Goal: Task Accomplishment & Management: Complete application form

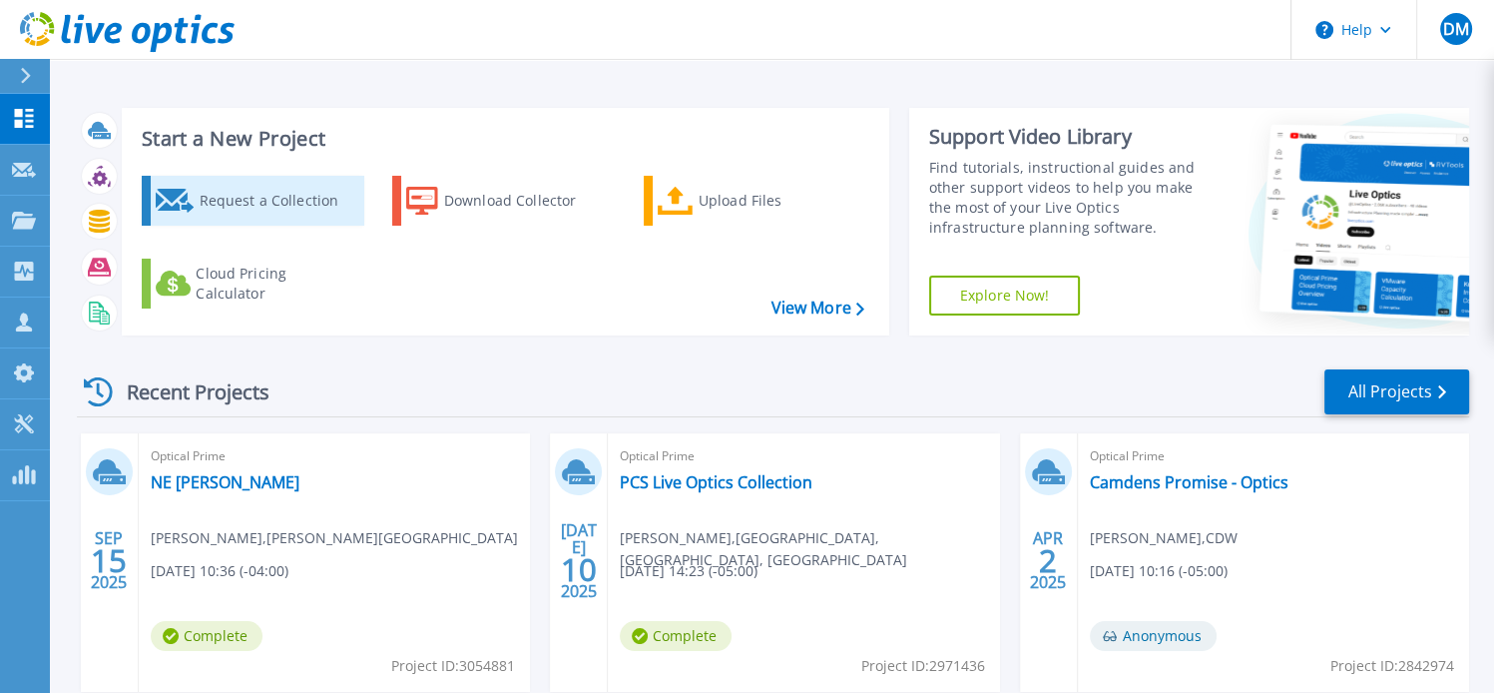
click at [268, 210] on div "Request a Collection" at bounding box center [279, 201] width 160 height 40
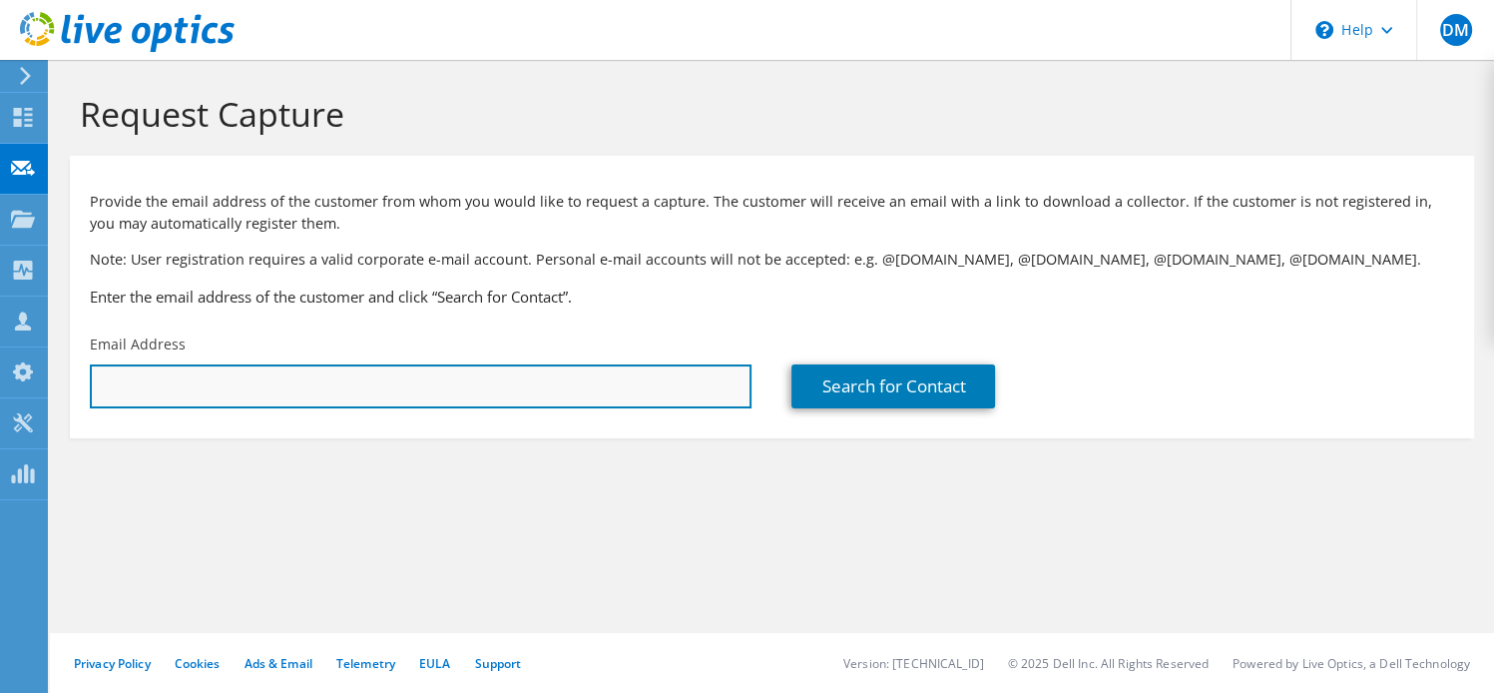
click at [340, 385] on input "text" at bounding box center [421, 386] width 662 height 44
paste input "[EMAIL_ADDRESS][PERSON_NAME][DOMAIN_NAME]"
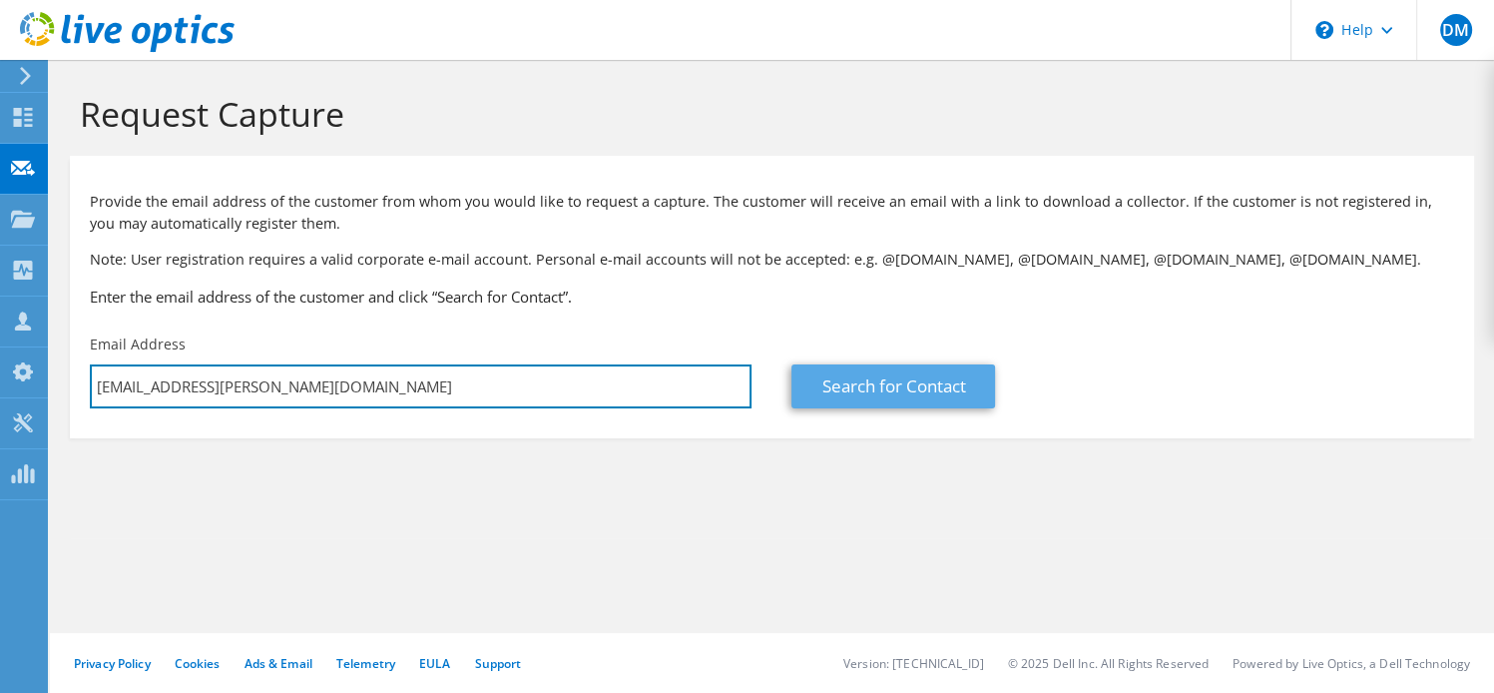
type input "[EMAIL_ADDRESS][PERSON_NAME][DOMAIN_NAME]"
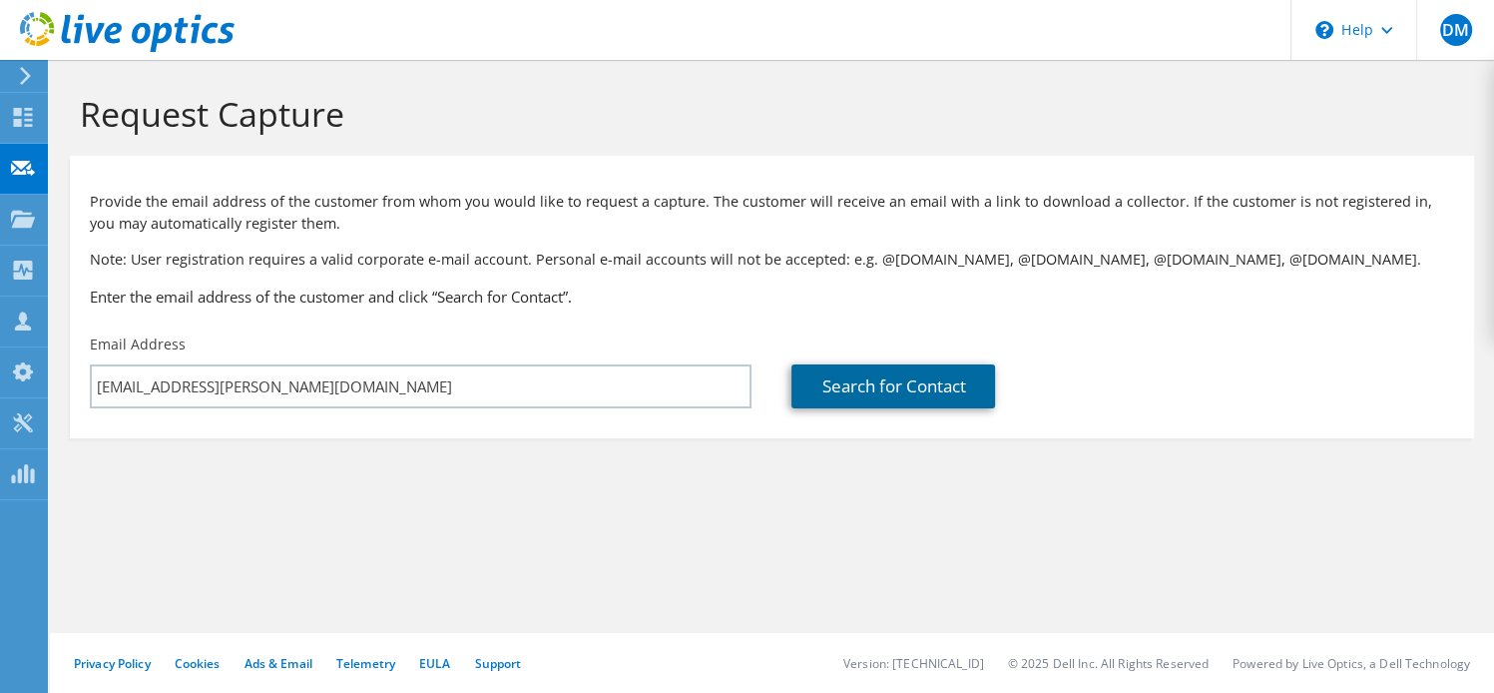
click at [847, 396] on link "Search for Contact" at bounding box center [893, 386] width 204 height 44
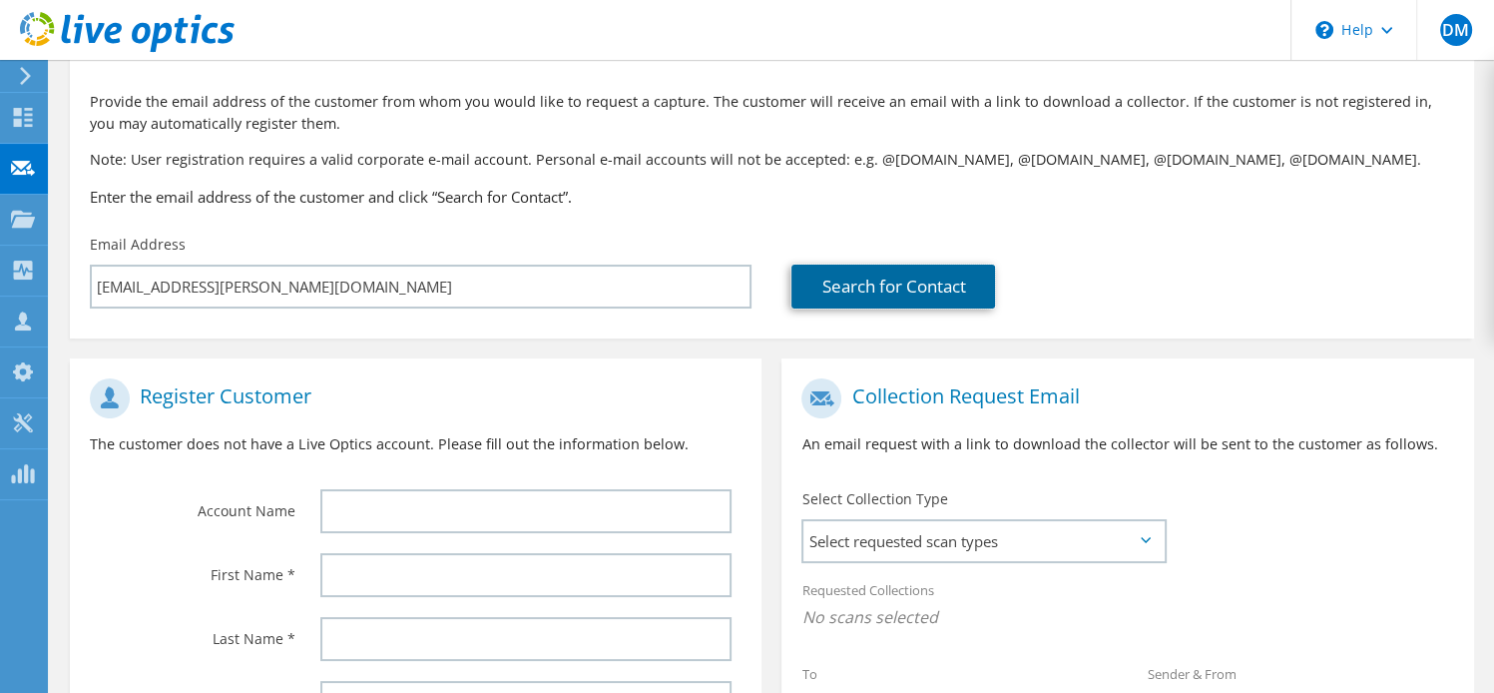
scroll to position [223, 0]
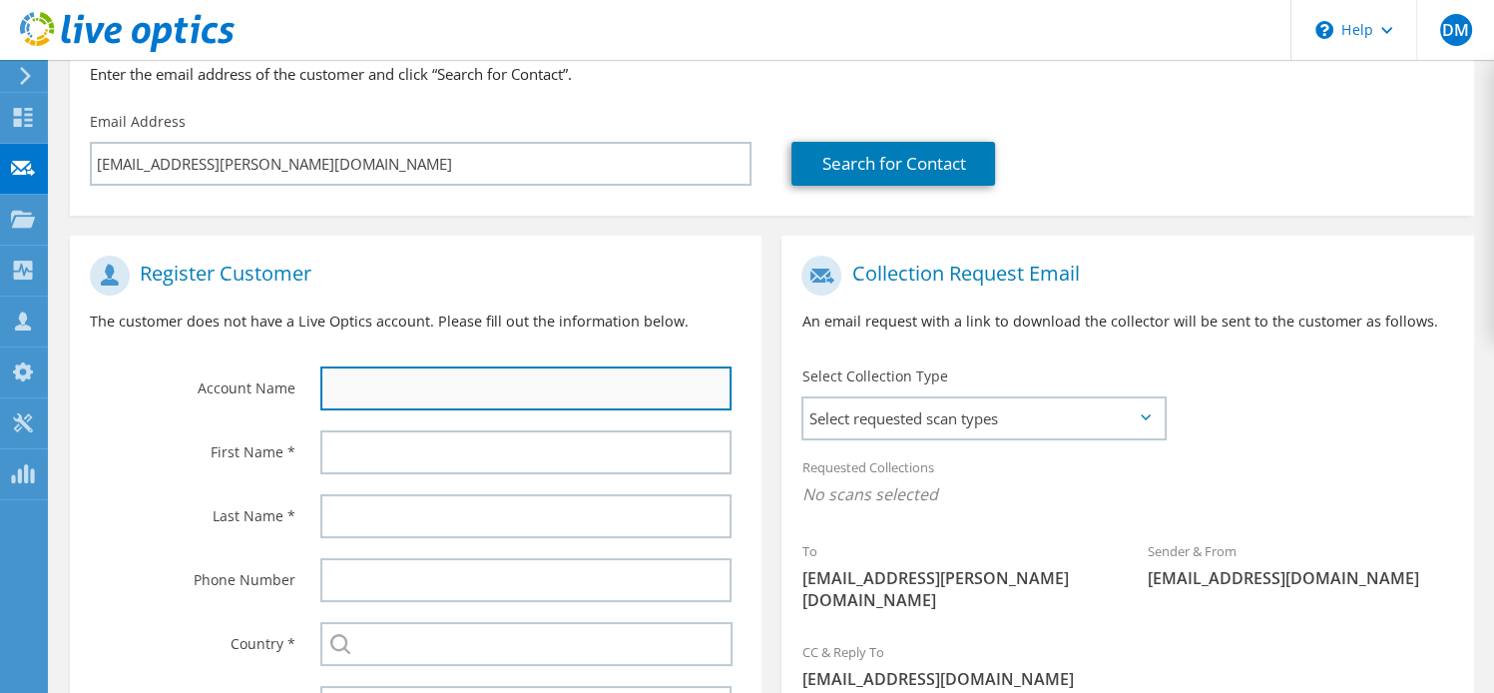
click at [519, 380] on input "text" at bounding box center [525, 388] width 411 height 44
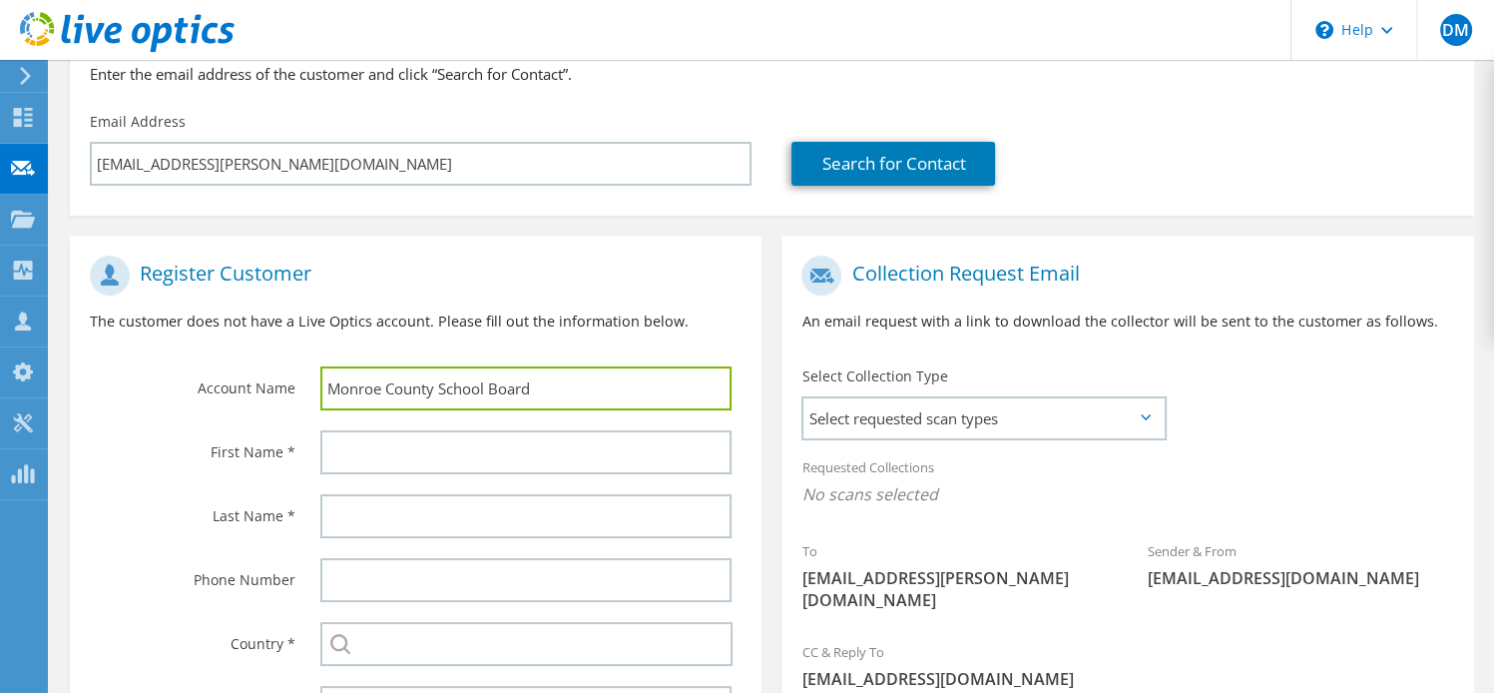
type input "Monroe County School Board"
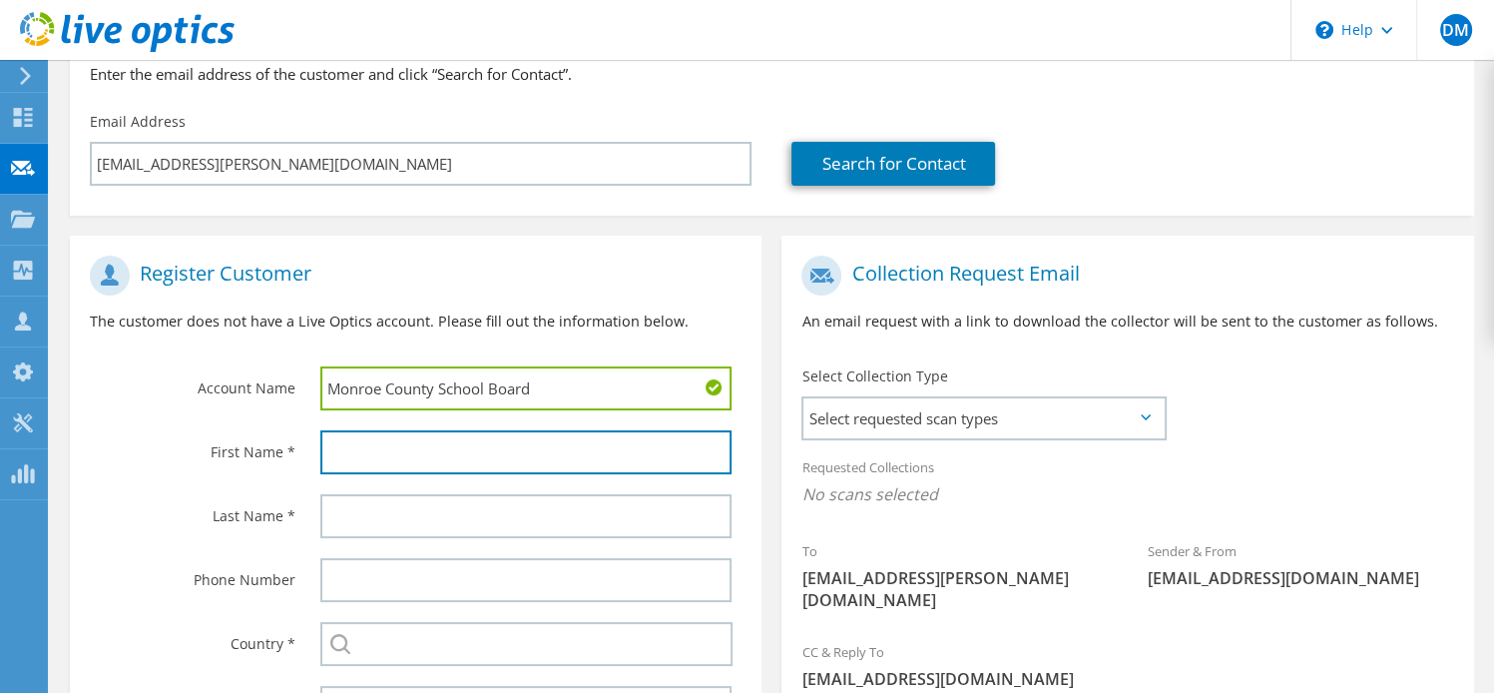
paste input "Bismarck Balmaceda"
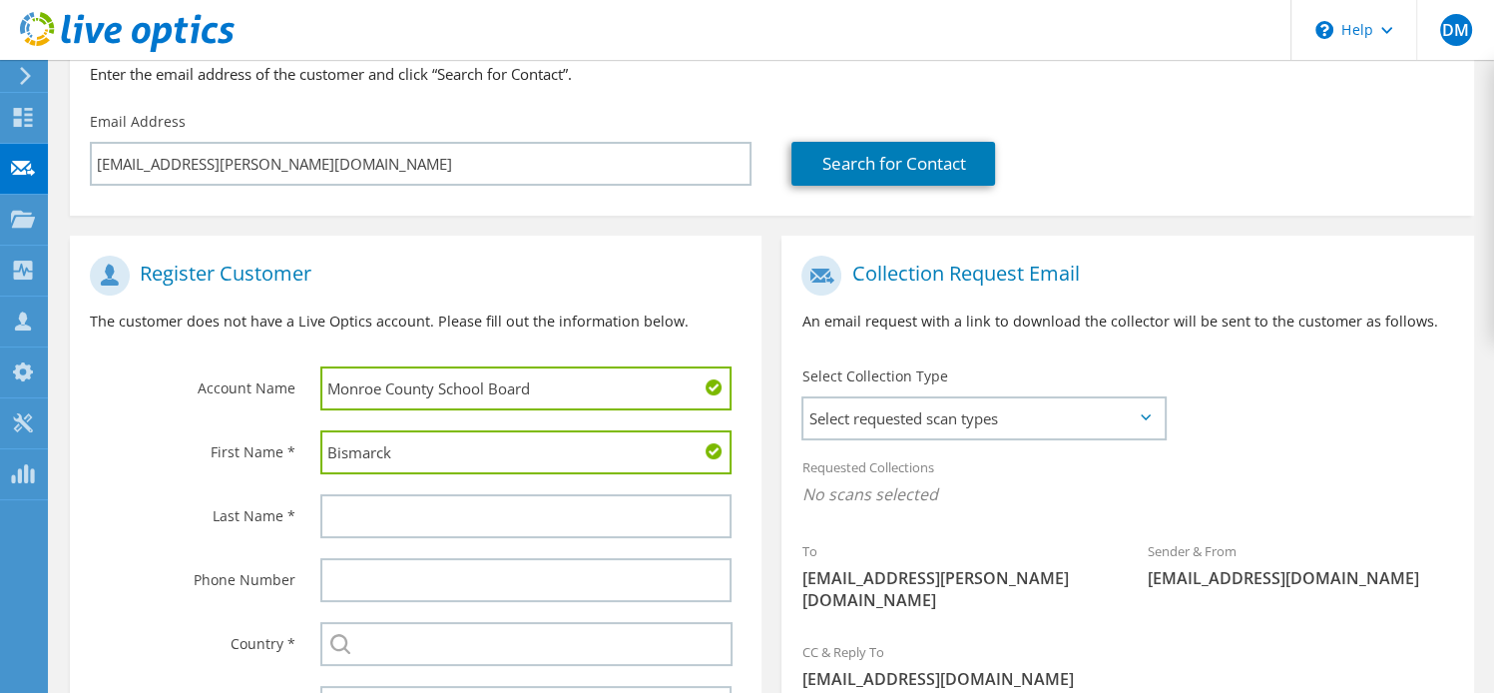
type input "Bismarck"
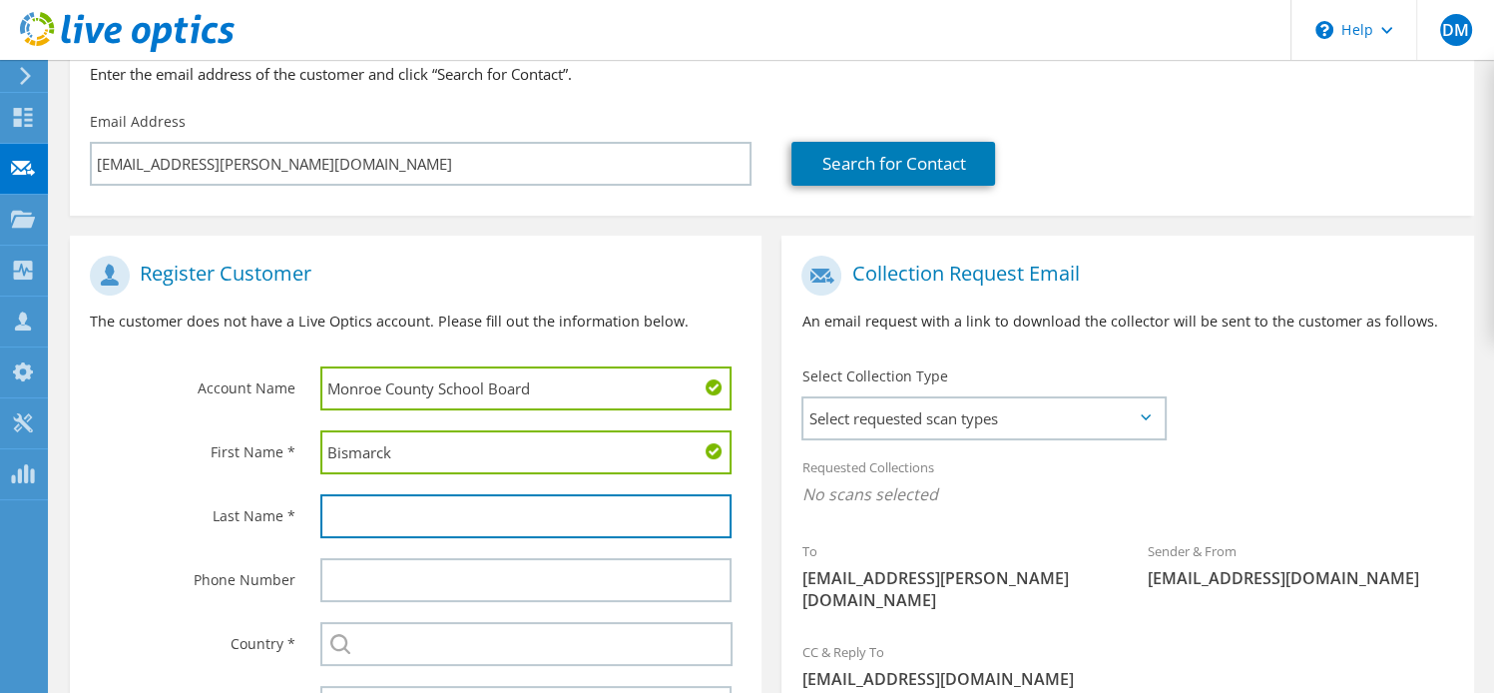
paste input "Bismarck Balmaceda"
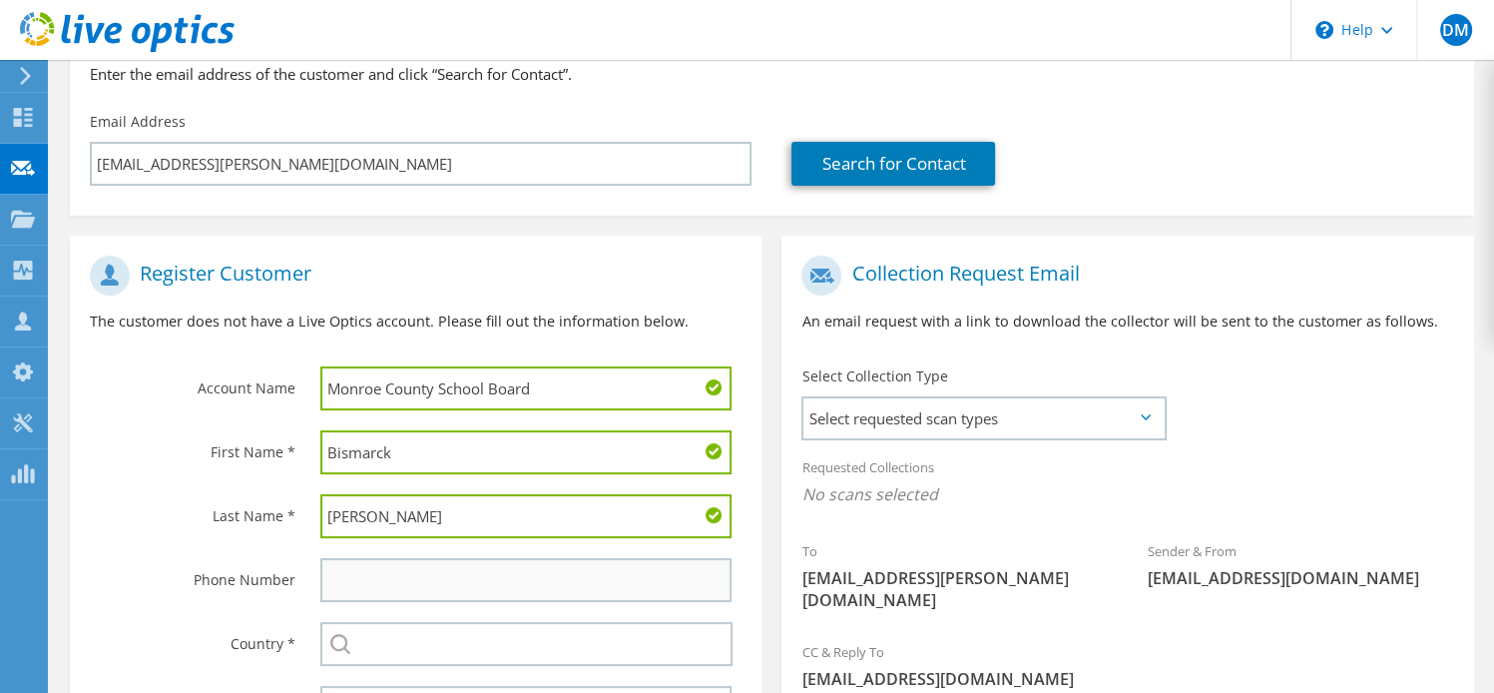
type input "Balmaceda"
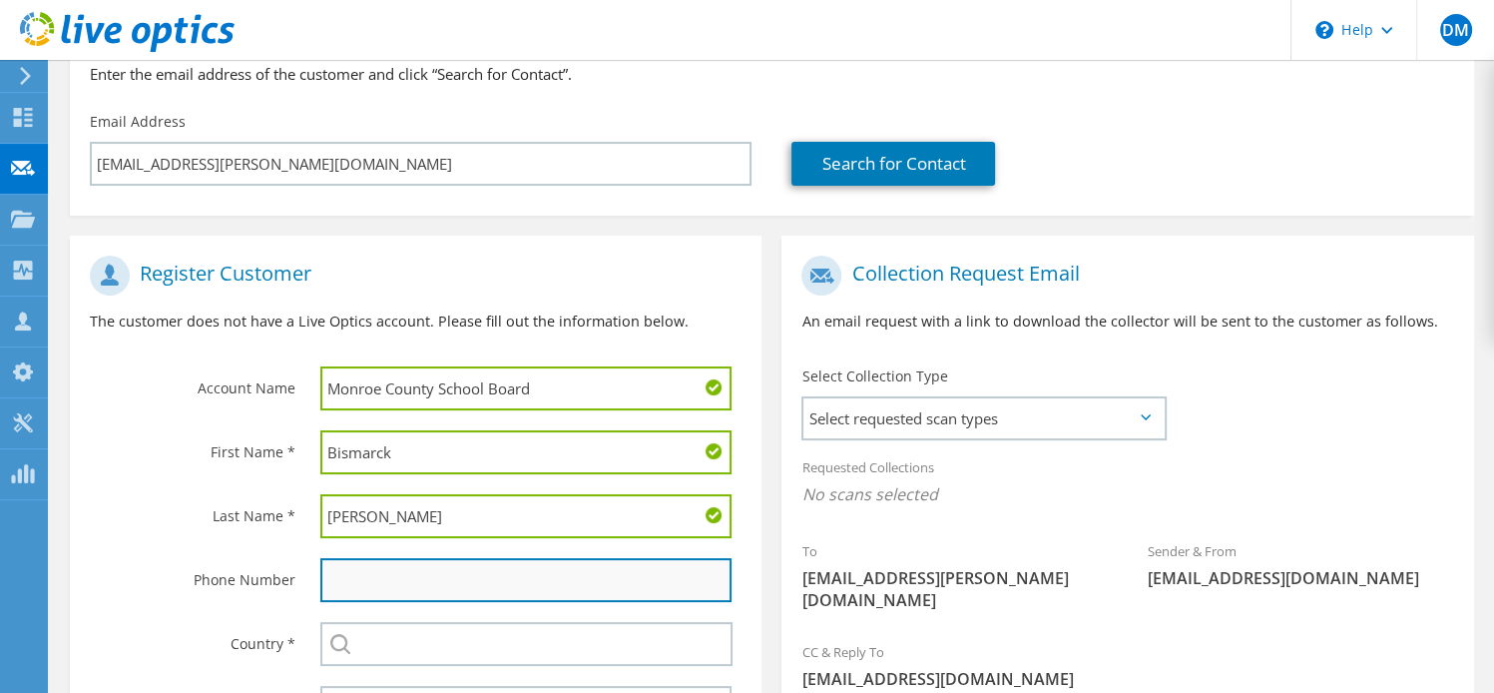
click at [399, 588] on input "text" at bounding box center [525, 580] width 411 height 44
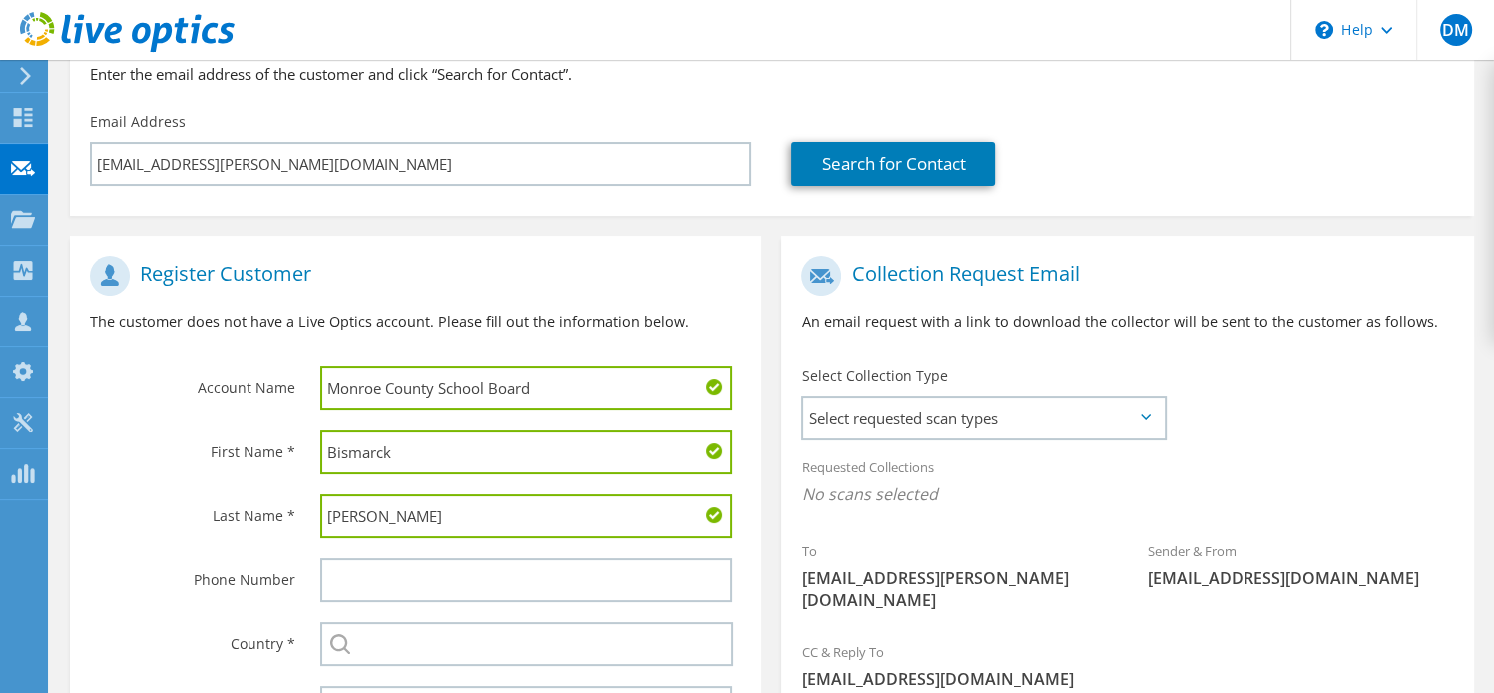
click at [530, 256] on h1 "Register Customer" at bounding box center [411, 276] width 642 height 40
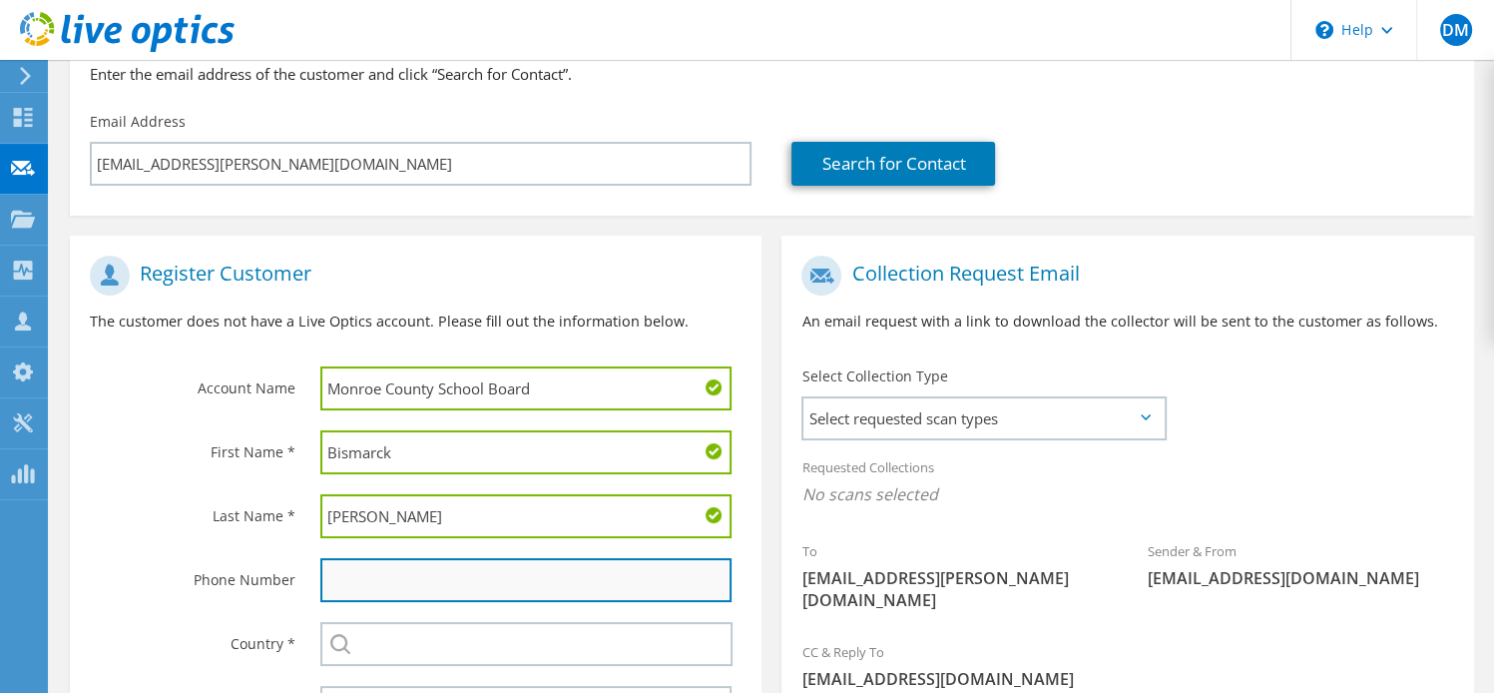
click at [483, 564] on input "text" at bounding box center [525, 580] width 411 height 44
paste input "312-705-4533"
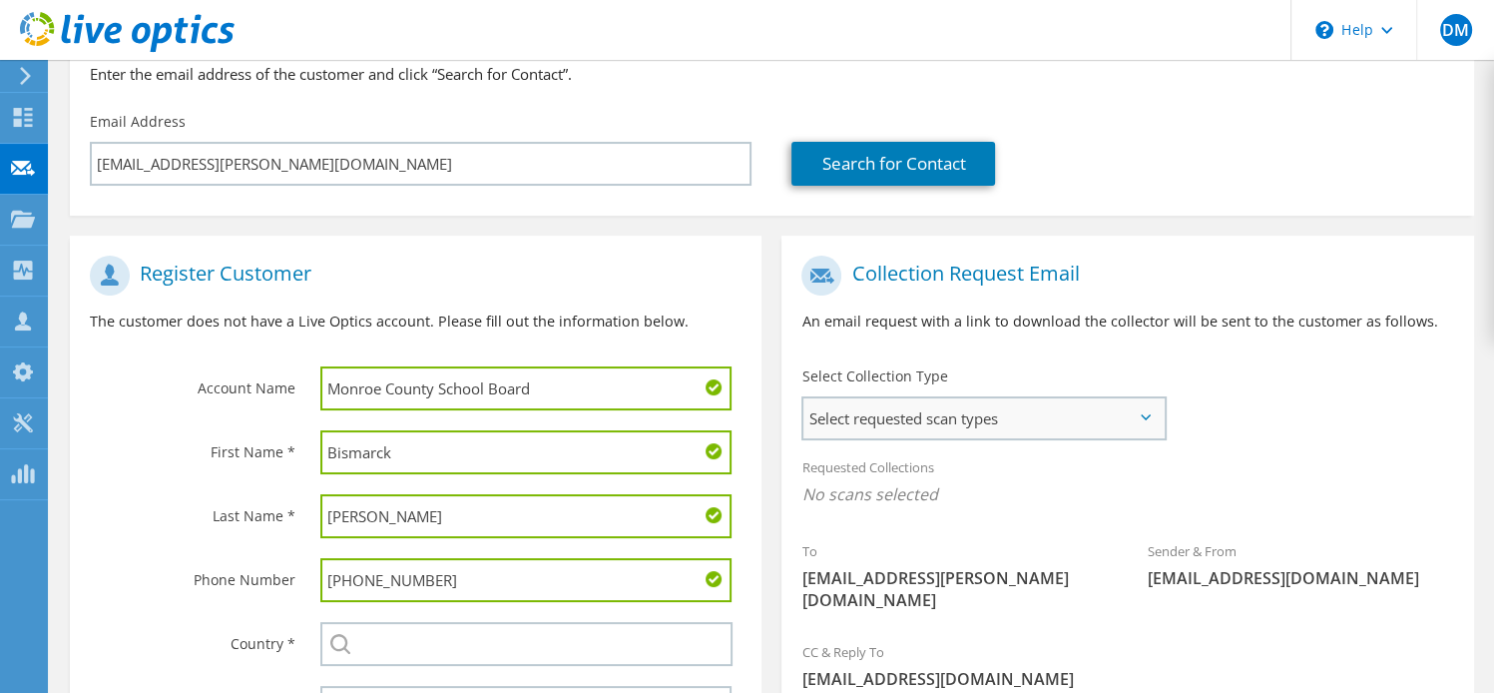
type input "312-705-4533"
click at [1143, 422] on span "Select requested scan types" at bounding box center [983, 418] width 360 height 40
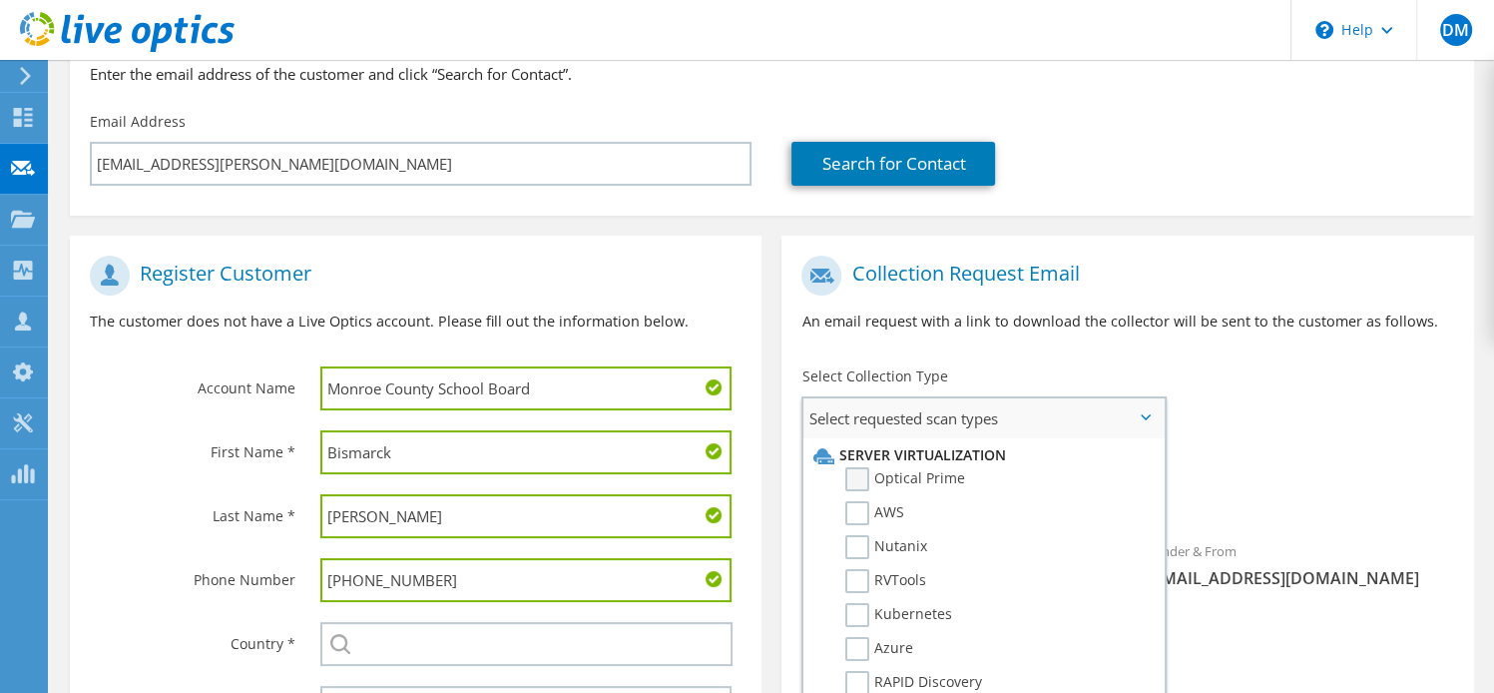
click at [866, 477] on label "Optical Prime" at bounding box center [905, 479] width 120 height 24
click at [0, 0] on input "Optical Prime" at bounding box center [0, 0] width 0 height 0
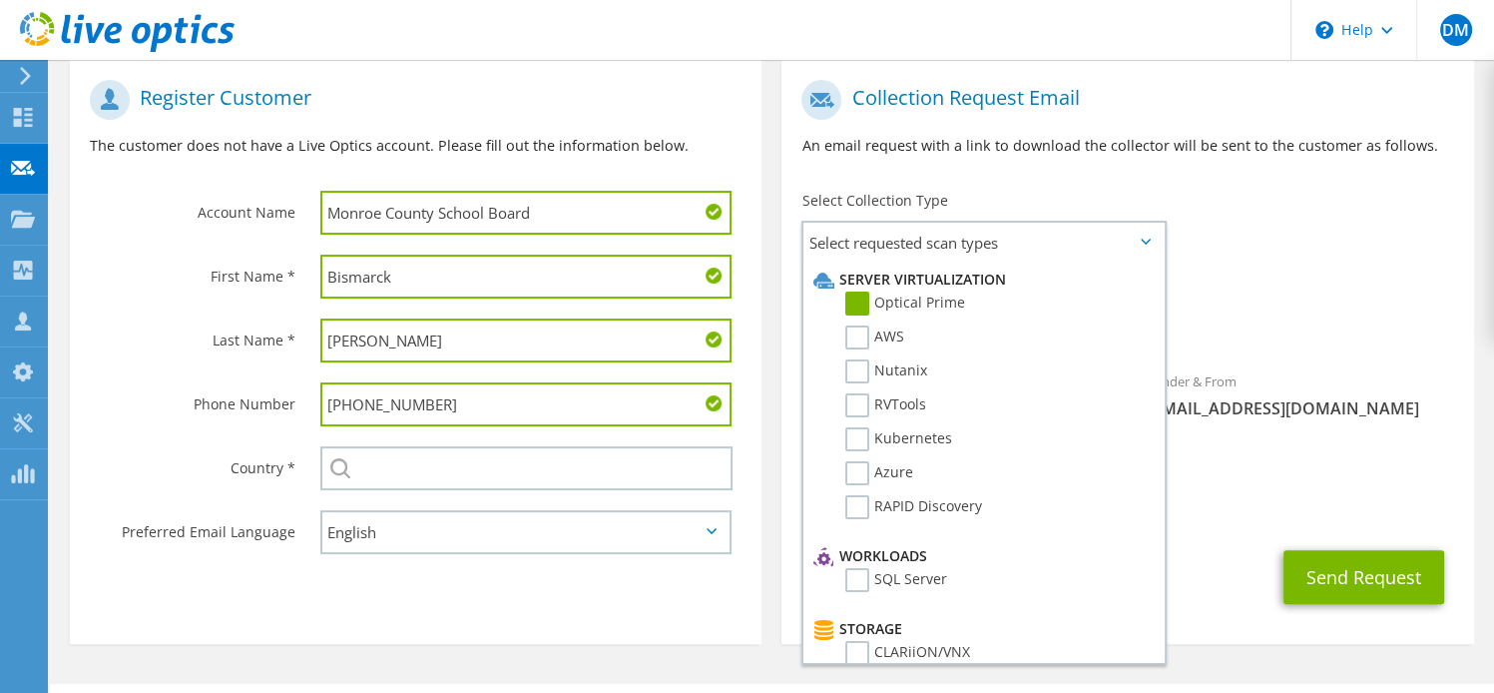
scroll to position [427, 0]
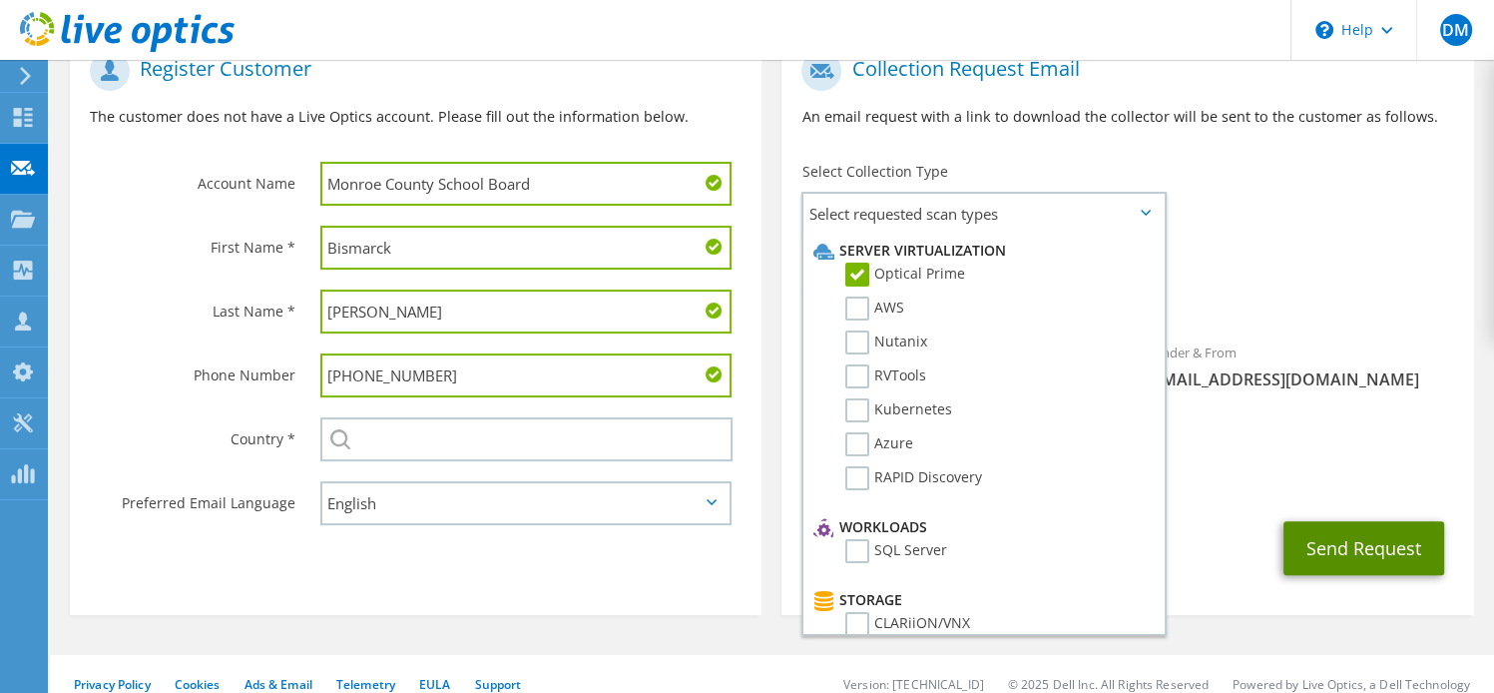
click at [1321, 521] on button "Send Request" at bounding box center [1364, 548] width 161 height 54
